Goal: Task Accomplishment & Management: Use online tool/utility

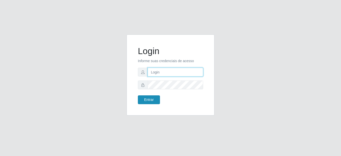
type input "mariabemais@B8"
click at [156, 102] on button "Entrar" at bounding box center [149, 99] width 22 height 9
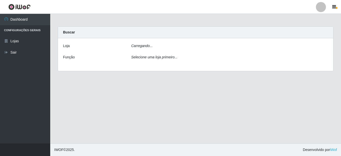
click at [164, 45] on div "Carregando..." at bounding box center [230, 46] width 205 height 7
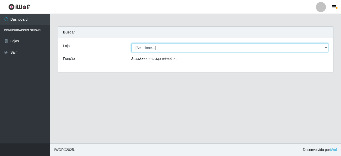
click at [156, 47] on select "[Selecione...] Bemais Supermercados - B8 [PERSON_NAME]" at bounding box center [229, 47] width 197 height 9
select select "413"
click at [131, 43] on select "[Selecione...] Bemais Supermercados - B8 [PERSON_NAME]" at bounding box center [229, 47] width 197 height 9
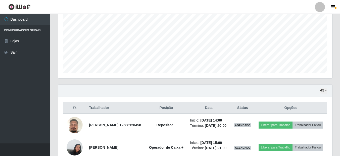
scroll to position [114, 0]
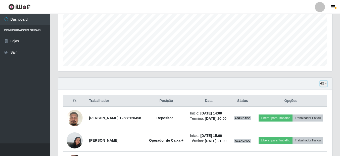
click at [326, 82] on button "button" at bounding box center [323, 84] width 7 height 6
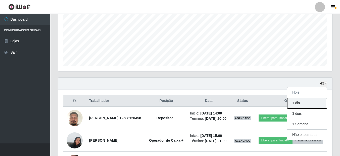
click at [300, 104] on button "1 dia" at bounding box center [307, 103] width 40 height 11
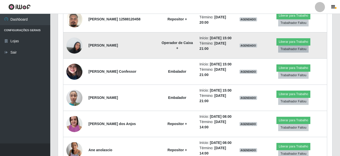
scroll to position [139, 0]
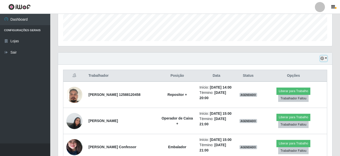
click at [324, 59] on button "button" at bounding box center [323, 59] width 7 height 6
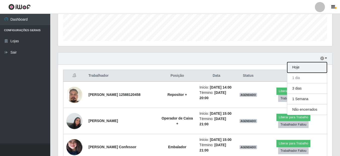
click at [310, 69] on button "Hoje" at bounding box center [307, 67] width 40 height 11
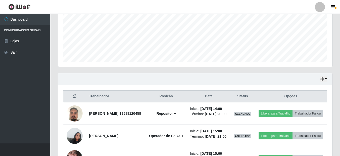
scroll to position [114, 0]
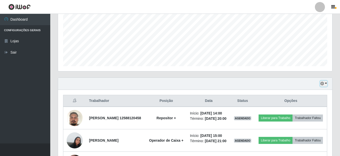
click at [325, 83] on button "button" at bounding box center [323, 84] width 7 height 6
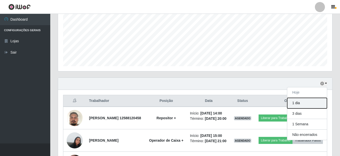
click at [316, 103] on button "1 dia" at bounding box center [307, 103] width 40 height 11
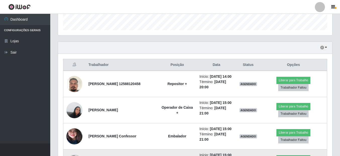
scroll to position [139, 0]
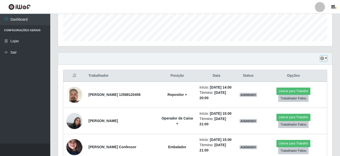
click at [325, 59] on button "button" at bounding box center [323, 59] width 7 height 6
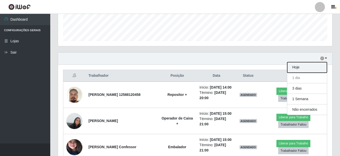
click at [298, 69] on button "Hoje" at bounding box center [307, 67] width 40 height 11
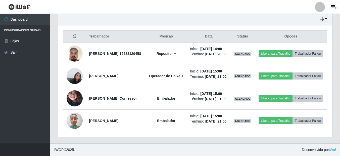
scroll to position [214, 0]
